Goal: Information Seeking & Learning: Learn about a topic

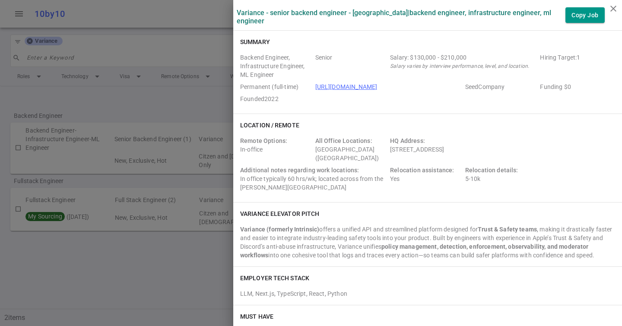
drag, startPoint x: 390, startPoint y: 149, endPoint x: 547, endPoint y: 149, distance: 157.1
click at [547, 149] on div "Remote Options: In-office All Office Locations: [GEOGRAPHIC_DATA] ([GEOGRAPHIC_…" at bounding box center [427, 165] width 375 height 59
copy div "[STREET_ADDRESS]"
click at [152, 78] on div at bounding box center [311, 163] width 622 height 326
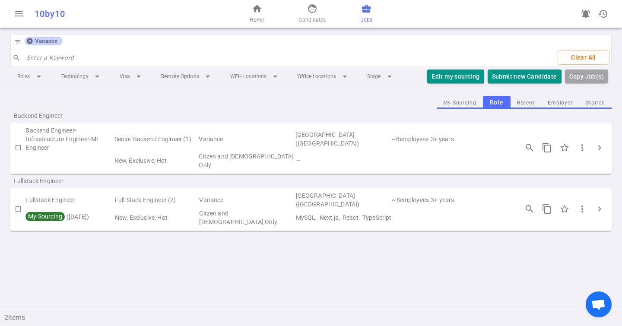
drag, startPoint x: 27, startPoint y: 42, endPoint x: 34, endPoint y: 42, distance: 6.9
click at [27, 42] on icon at bounding box center [30, 41] width 6 height 6
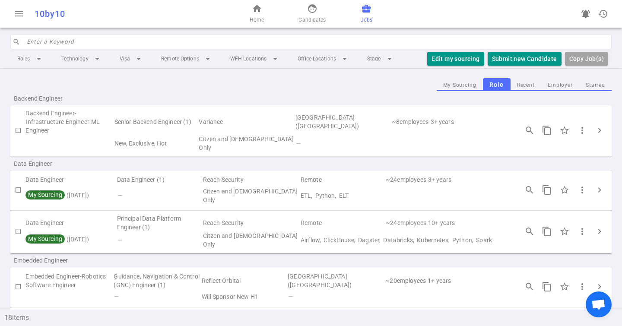
click at [42, 42] on input "search" at bounding box center [316, 42] width 579 height 14
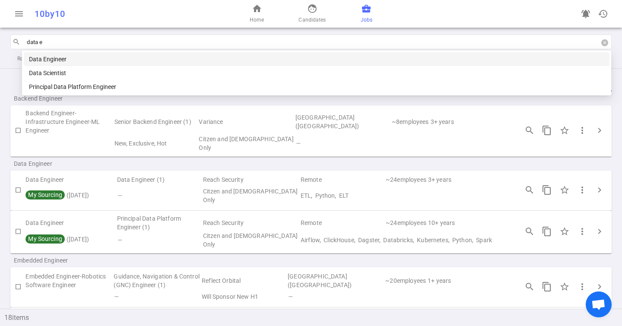
type input "data en"
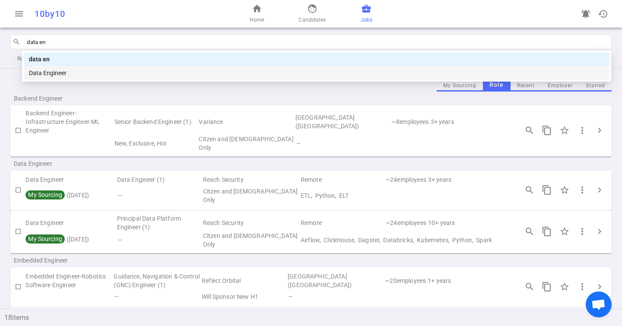
click at [75, 73] on div "Data Engineer" at bounding box center [316, 72] width 575 height 9
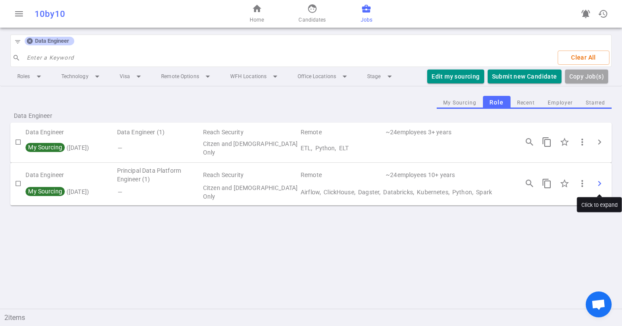
click at [605, 184] on button "chevron_right" at bounding box center [599, 183] width 17 height 17
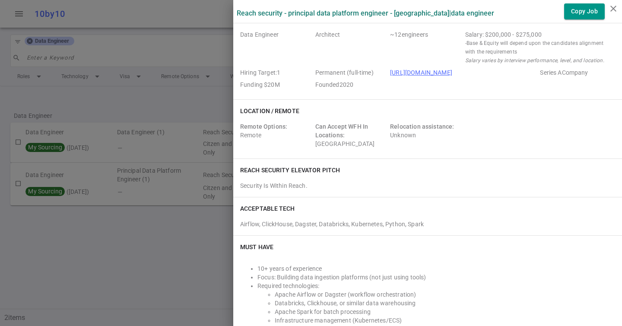
scroll to position [18, 0]
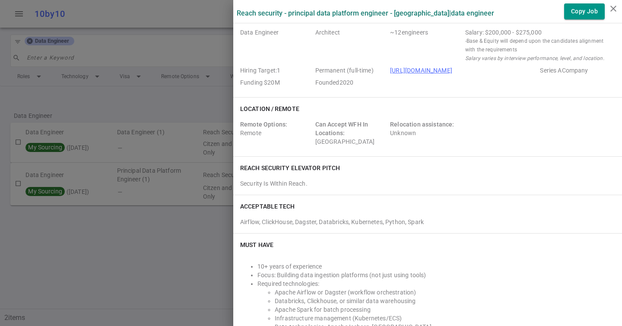
click at [74, 63] on div at bounding box center [311, 163] width 622 height 326
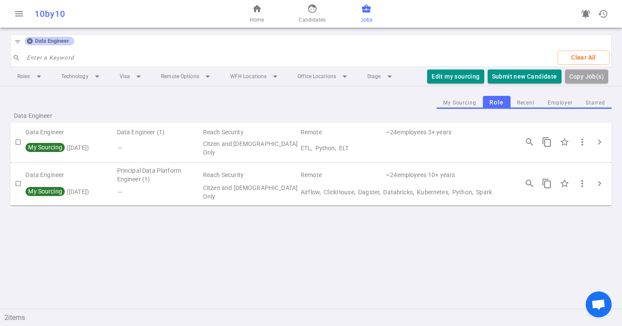
click at [25, 41] on div "Data Engineer" at bounding box center [50, 41] width 50 height 9
click at [28, 40] on icon at bounding box center [29, 41] width 7 height 7
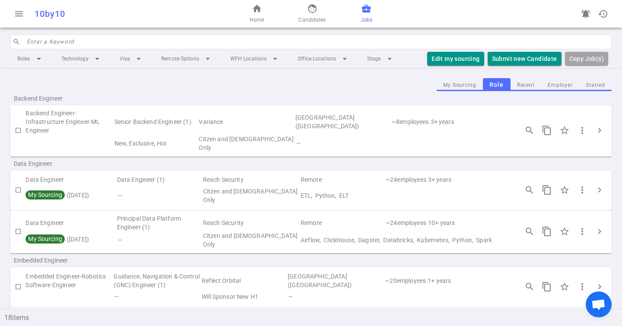
click at [57, 39] on input "search" at bounding box center [316, 42] width 579 height 14
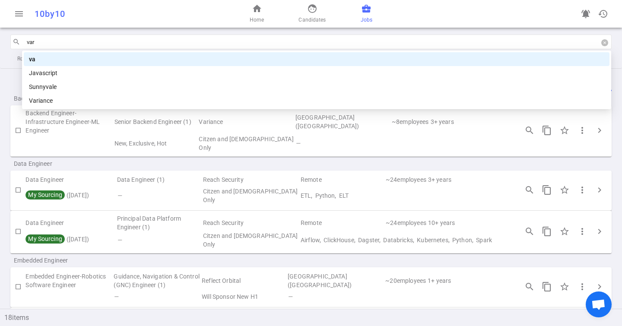
type input "vari"
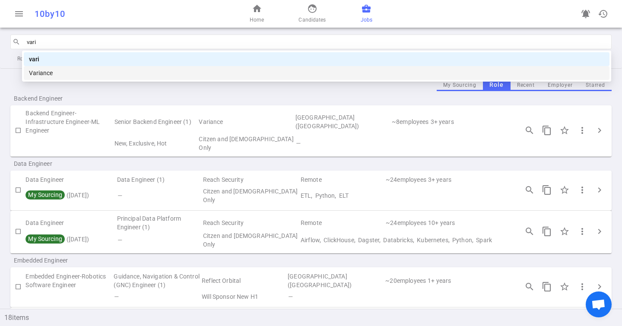
click at [69, 72] on div "Variance" at bounding box center [316, 72] width 575 height 9
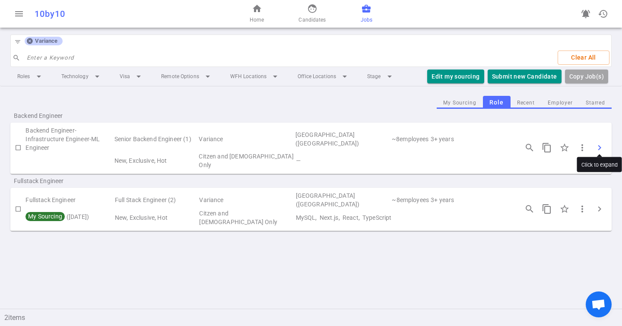
click at [597, 142] on span "chevron_right" at bounding box center [599, 147] width 10 height 10
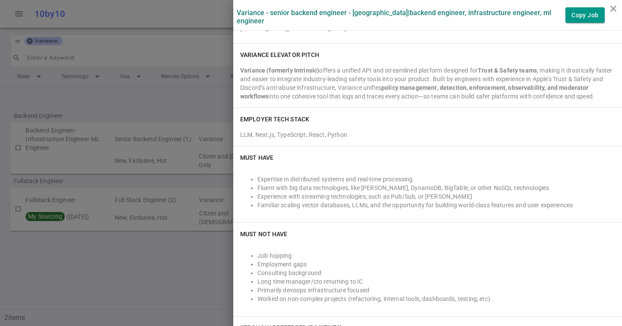
scroll to position [159, 0]
click at [111, 61] on div at bounding box center [311, 163] width 622 height 326
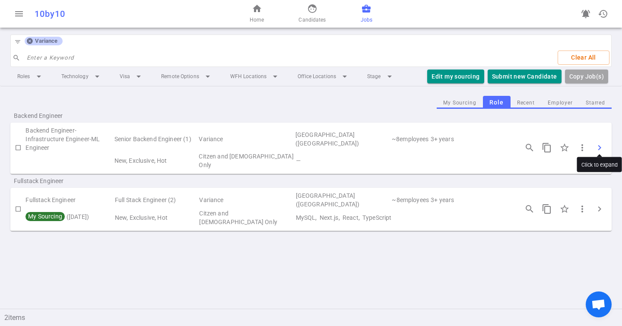
click at [601, 142] on span "chevron_right" at bounding box center [599, 147] width 10 height 10
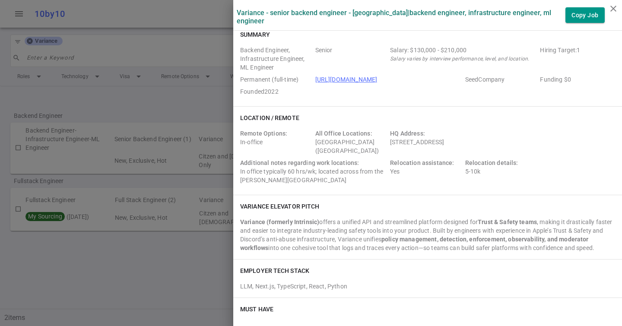
scroll to position [13, 0]
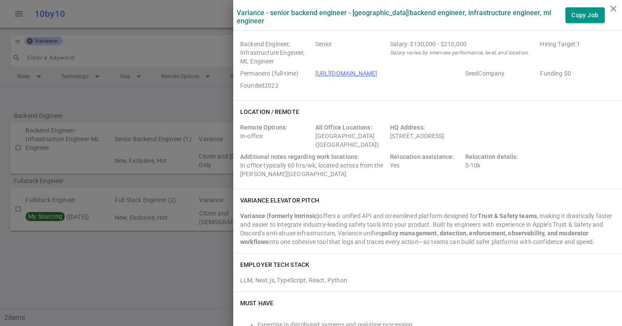
click at [162, 62] on div at bounding box center [311, 163] width 622 height 326
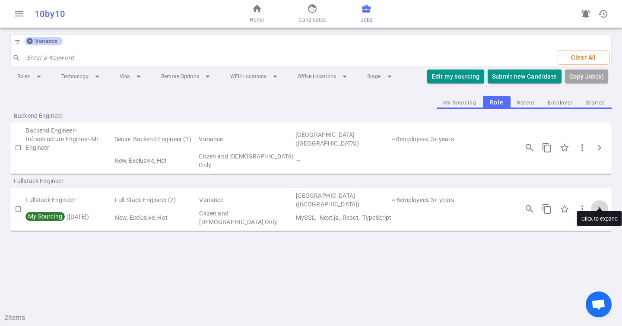
click at [599, 204] on span "chevron_right" at bounding box center [599, 209] width 10 height 10
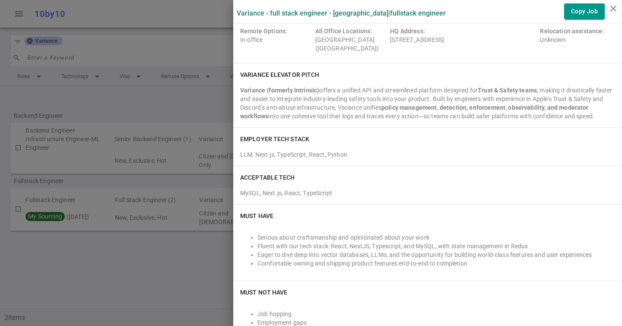
scroll to position [0, 0]
